Goal: Task Accomplishment & Management: Use online tool/utility

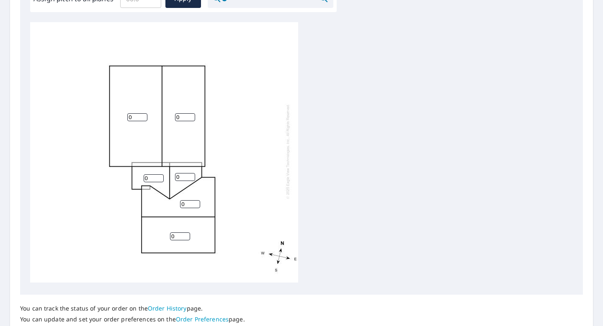
scroll to position [2, 0]
click at [193, 204] on input "0" at bounding box center [190, 204] width 20 height 8
type input "6"
click at [182, 237] on input "0" at bounding box center [180, 237] width 20 height 8
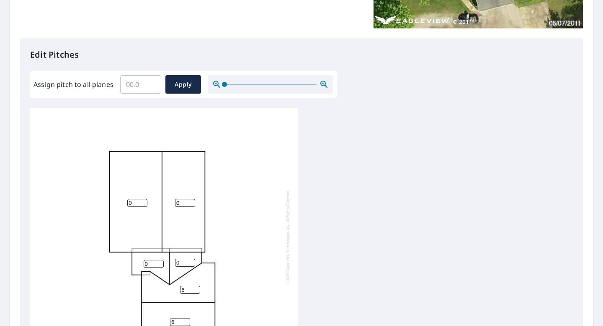
scroll to position [190, 0]
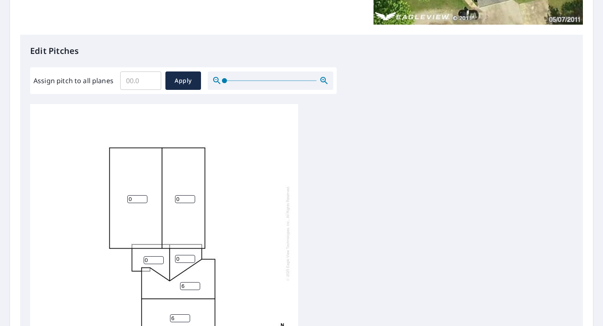
type input "6"
click at [139, 199] on input "0" at bounding box center [137, 199] width 20 height 8
type input "1"
type input "6"
click at [182, 200] on input "0" at bounding box center [185, 199] width 20 height 8
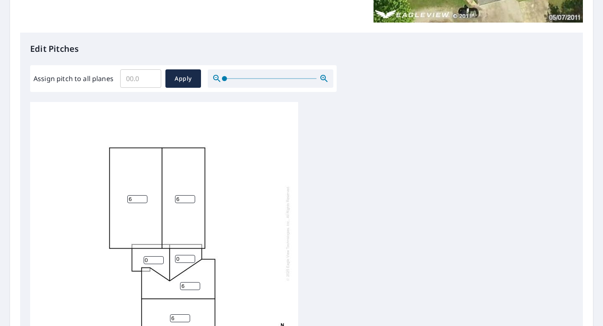
scroll to position [217, 0]
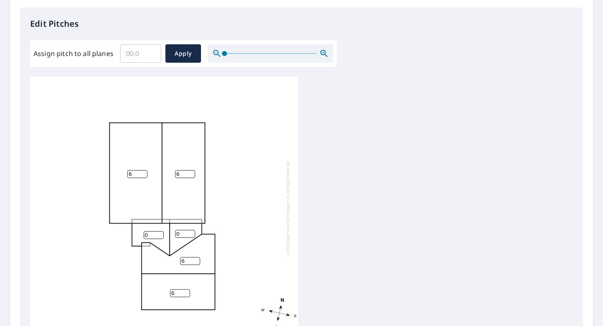
type input "6"
click at [180, 293] on input "6" at bounding box center [180, 294] width 20 height 8
type input "10"
click at [185, 259] on input "6" at bounding box center [190, 261] width 20 height 8
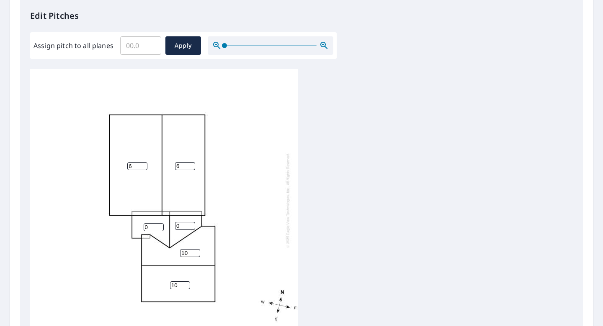
scroll to position [234, 0]
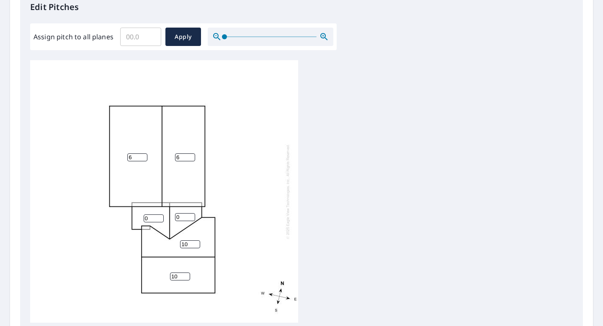
type input "10"
click at [155, 217] on input "0" at bounding box center [154, 219] width 20 height 8
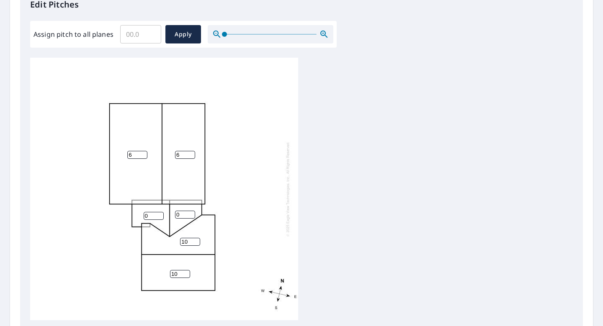
scroll to position [0, 0]
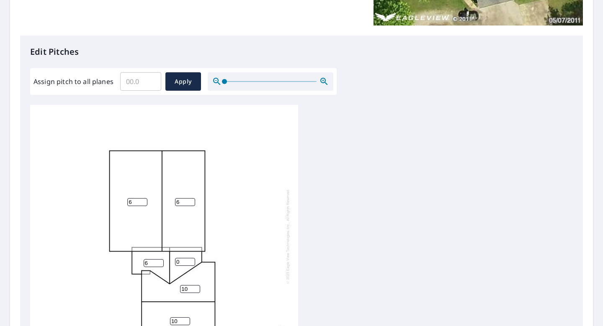
type input "6"
click at [180, 263] on input "0" at bounding box center [185, 262] width 20 height 8
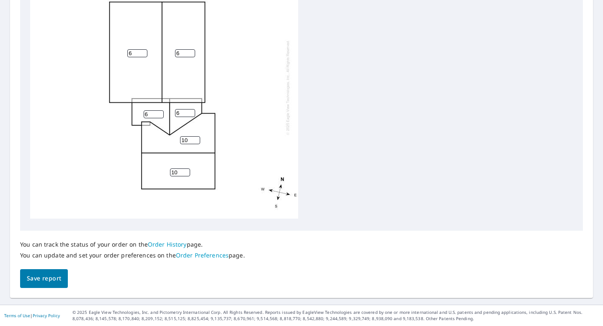
scroll to position [336, 0]
type input "6"
click at [37, 280] on span "Save report" at bounding box center [44, 279] width 34 height 10
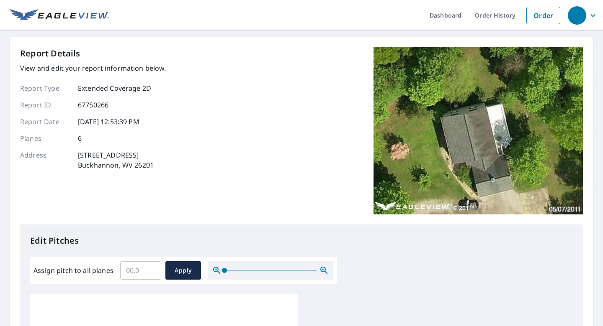
scroll to position [0, 0]
click at [418, 169] on img at bounding box center [477, 130] width 209 height 167
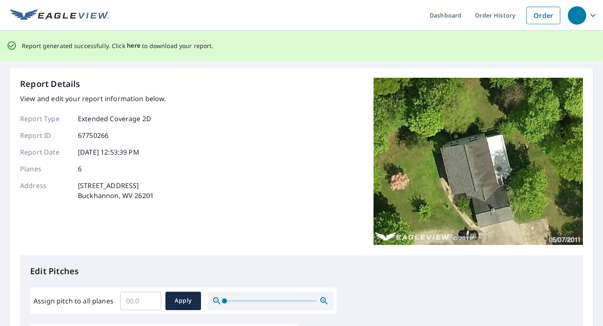
click at [133, 47] on span "here" at bounding box center [134, 46] width 14 height 10
